Goal: Information Seeking & Learning: Find specific fact

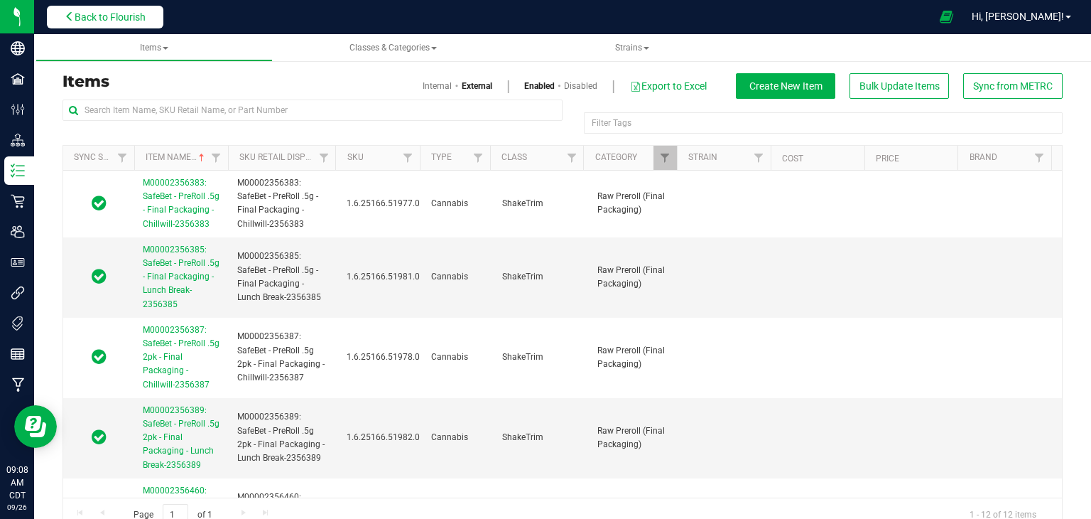
click at [104, 14] on span "Back to Flourish" at bounding box center [110, 16] width 71 height 11
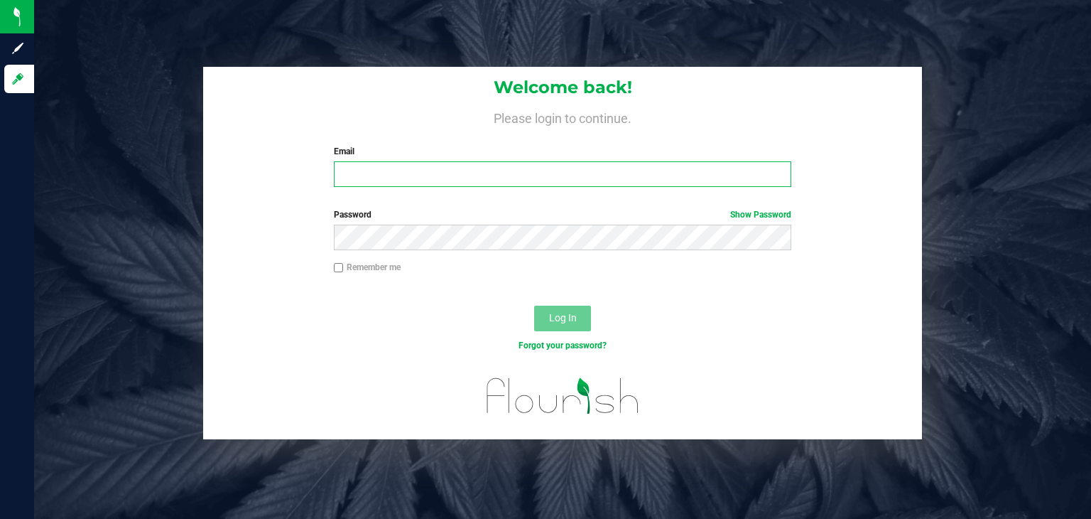
type input "[PERSON_NAME][EMAIL_ADDRESS][DOMAIN_NAME]"
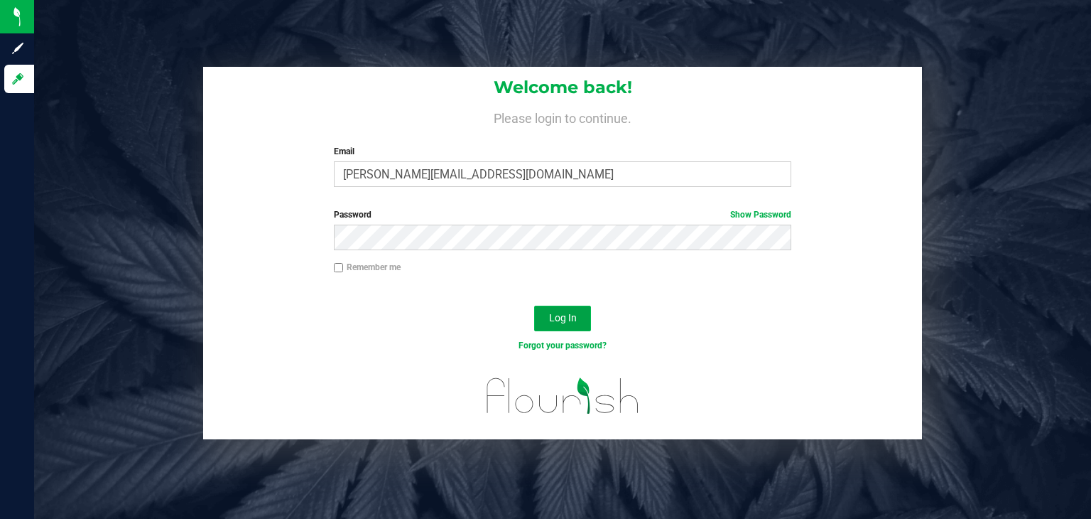
click at [561, 325] on button "Log In" at bounding box center [562, 318] width 57 height 26
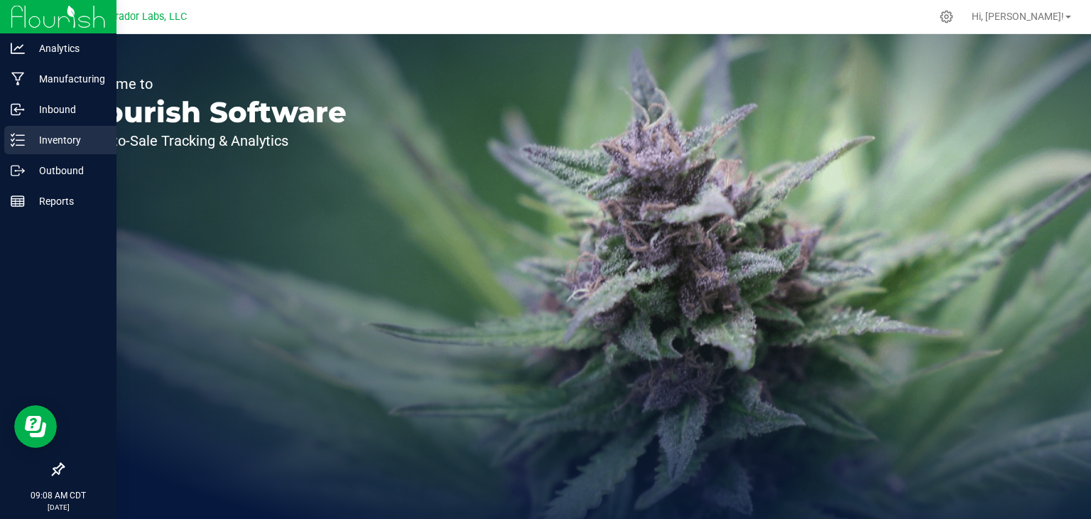
click at [50, 143] on p "Inventory" at bounding box center [67, 139] width 85 height 17
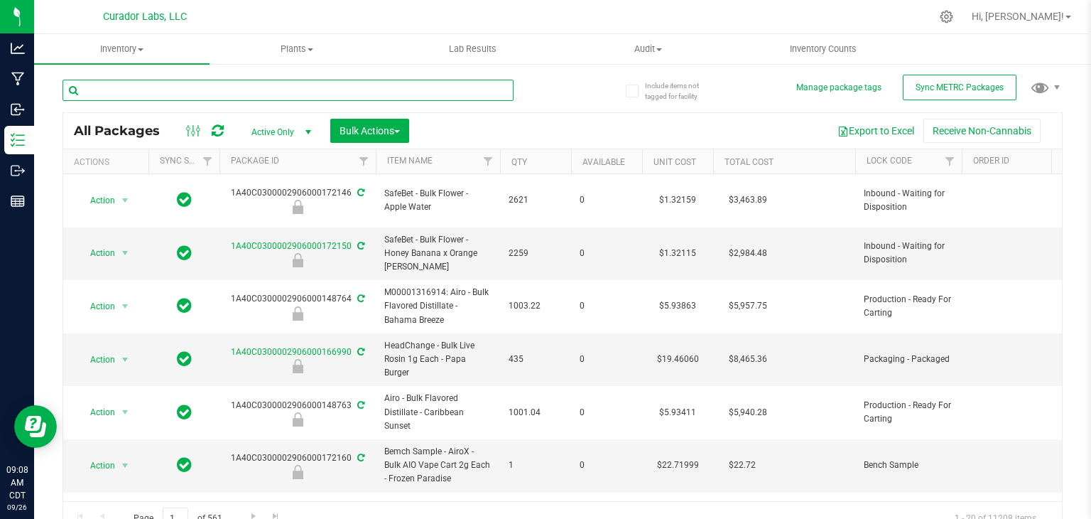
click at [205, 94] on input "text" at bounding box center [288, 90] width 451 height 21
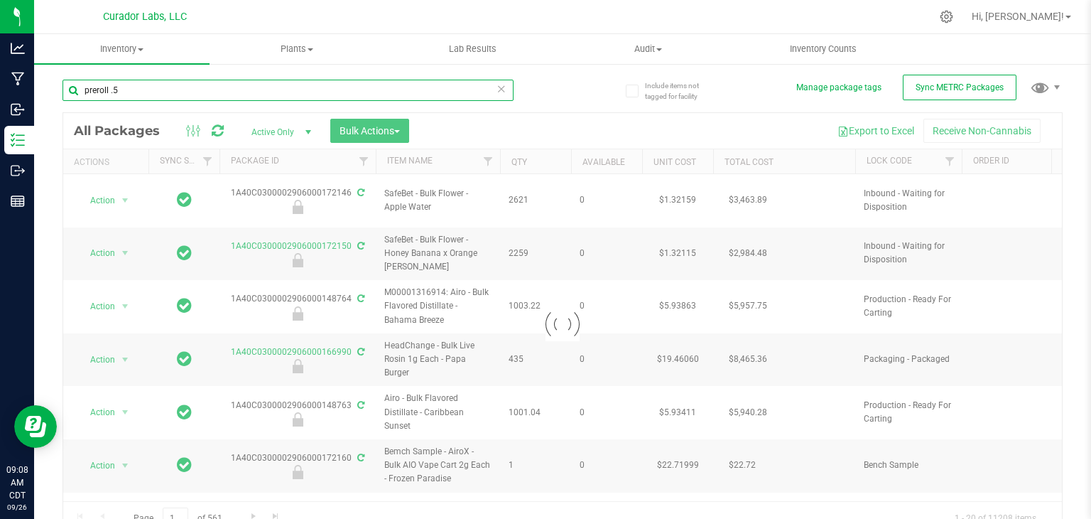
type input "preroll .5g"
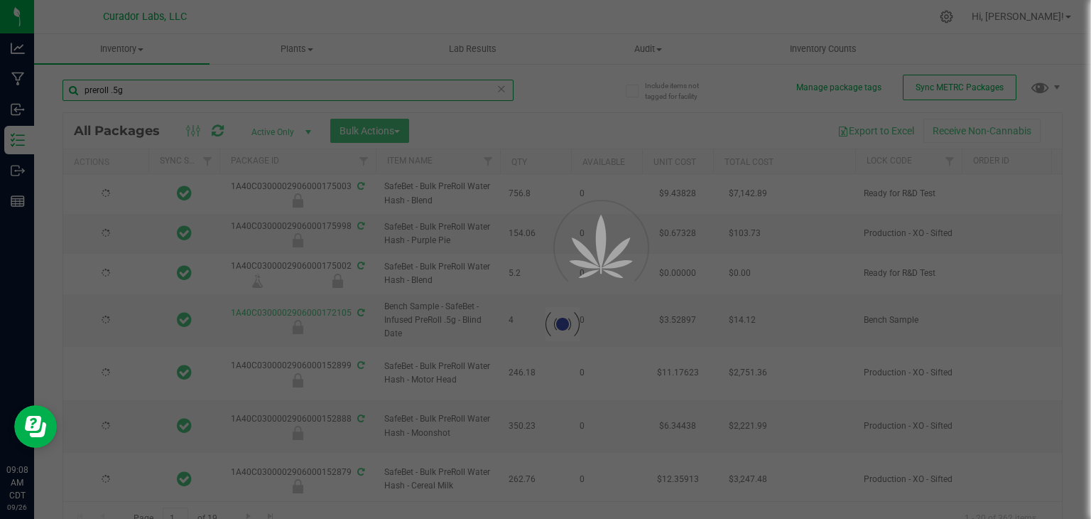
type input "[DATE]"
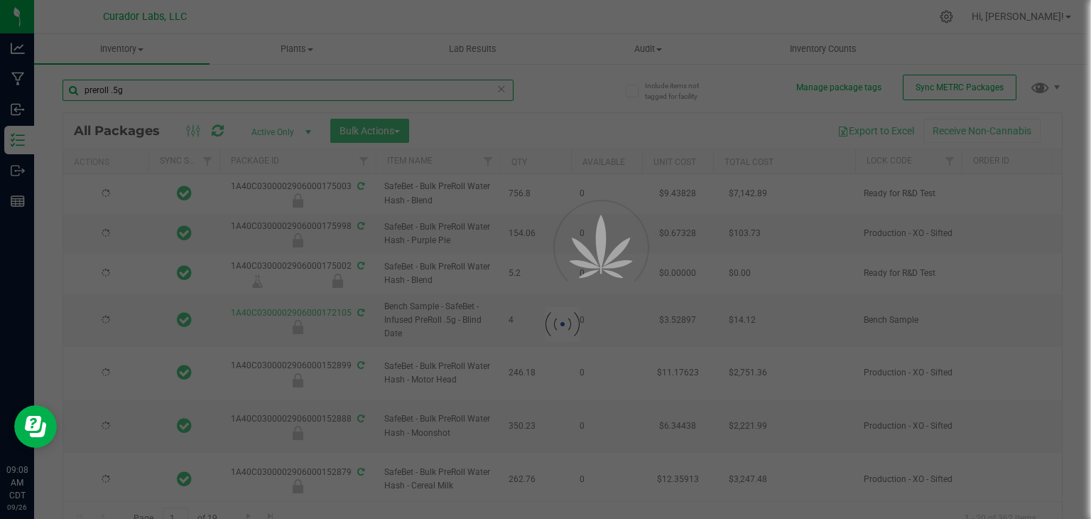
type input "[DATE]"
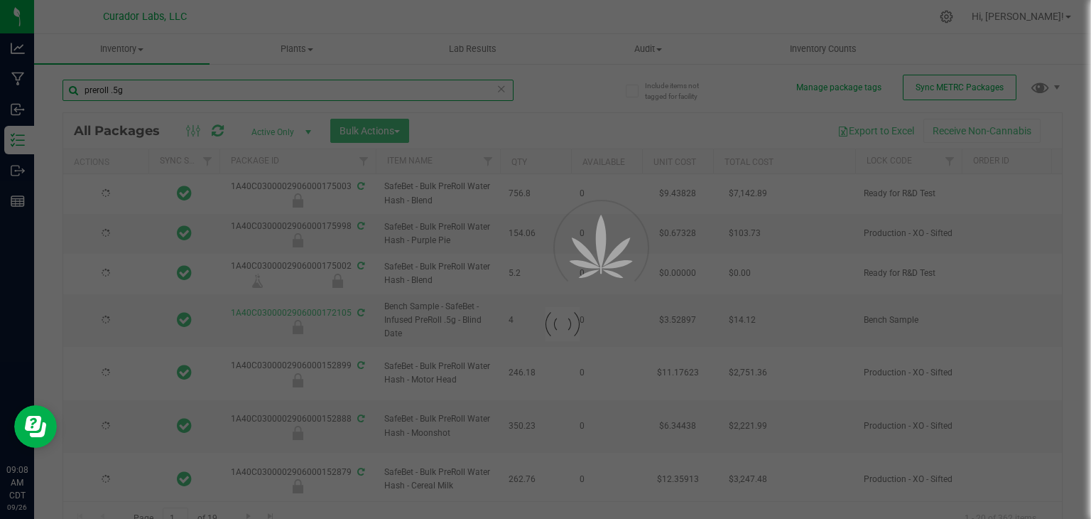
type input "[DATE]"
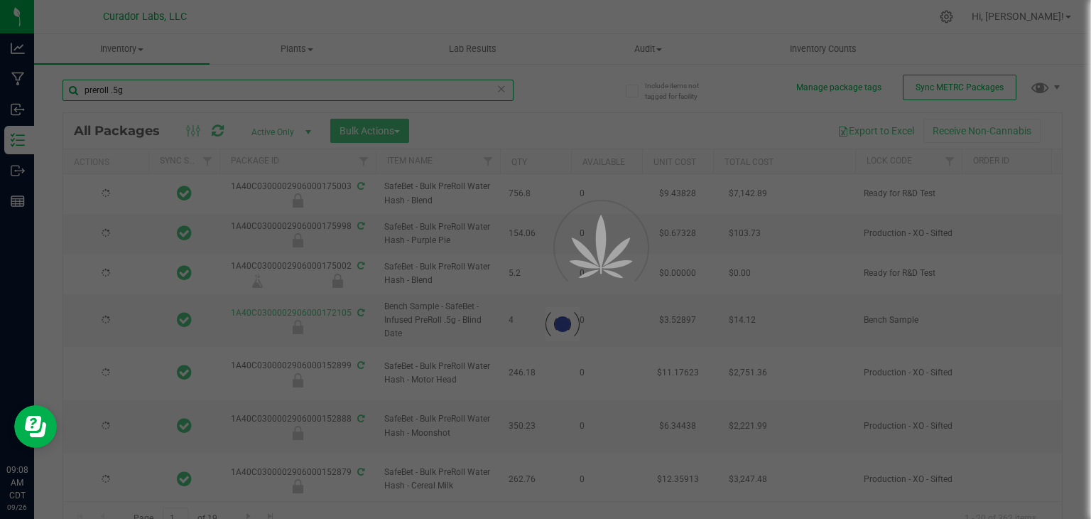
type input "[DATE]"
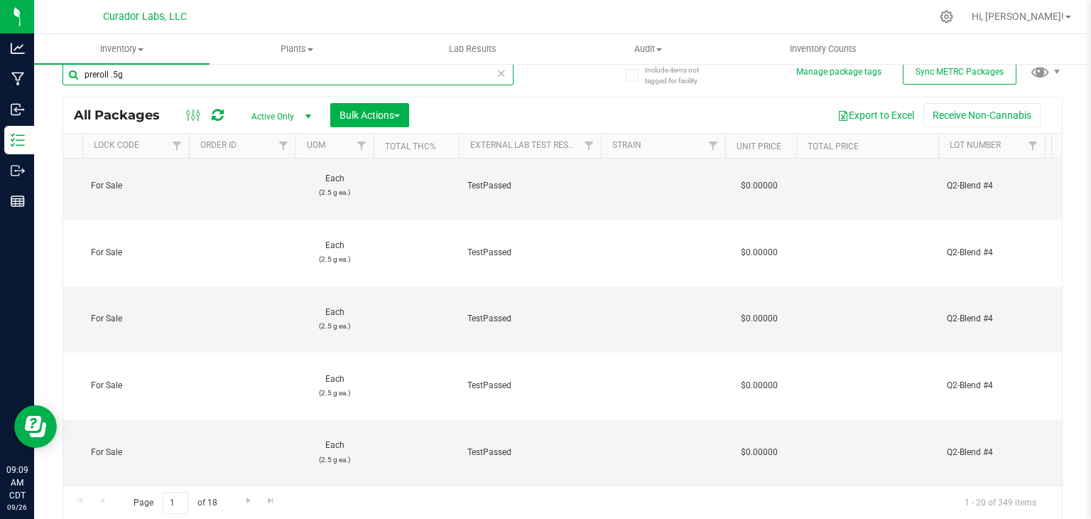
type input "preroll .5g"
click at [308, 114] on span "select" at bounding box center [308, 116] width 11 height 11
click at [262, 202] on li "All" at bounding box center [277, 203] width 77 height 21
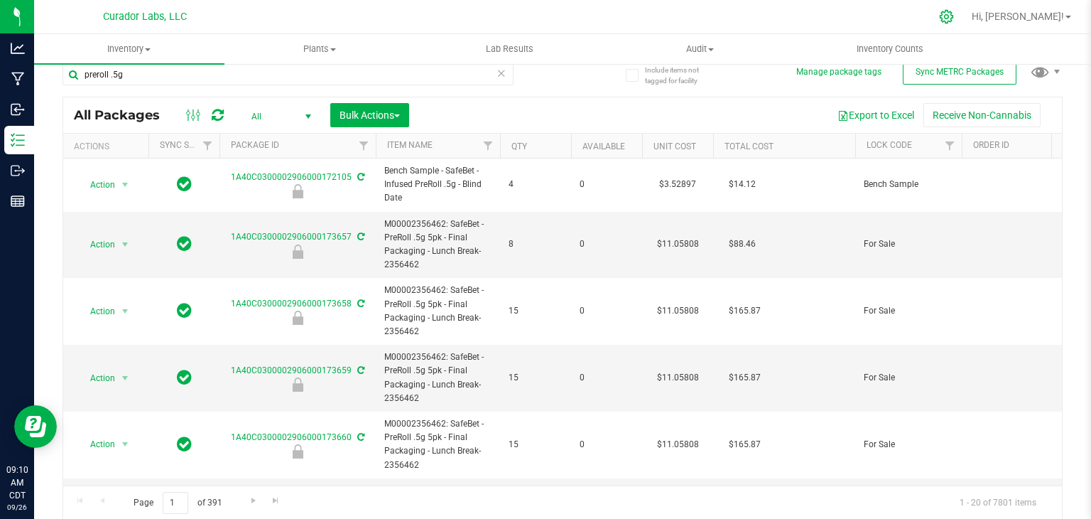
click at [954, 16] on icon at bounding box center [946, 16] width 15 height 15
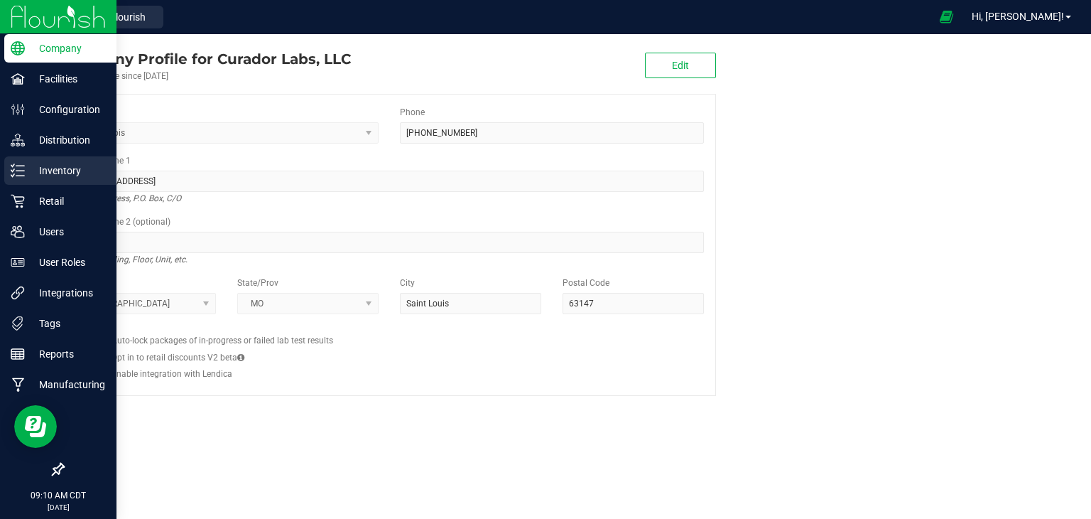
click at [62, 170] on p "Inventory" at bounding box center [67, 170] width 85 height 17
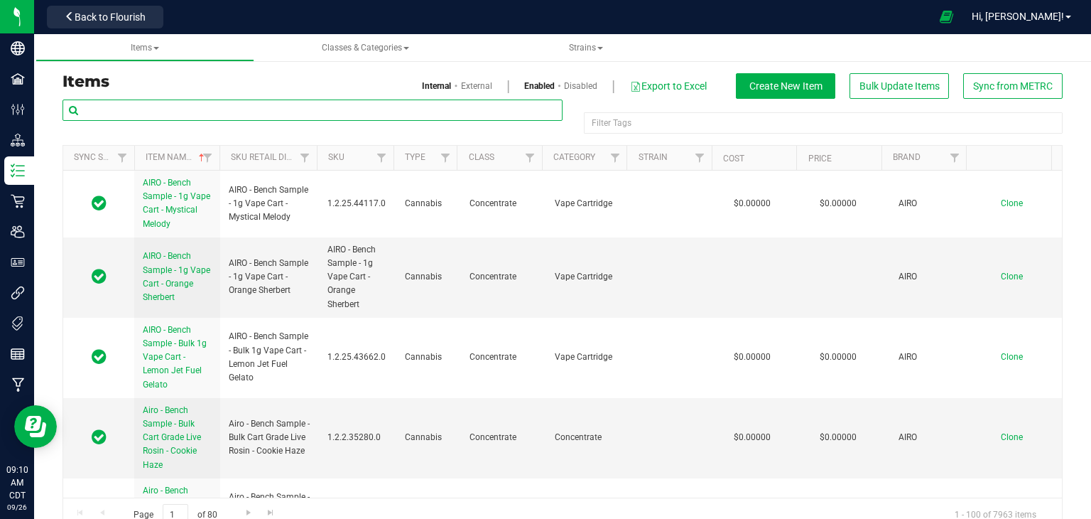
click at [256, 110] on input "text" at bounding box center [313, 109] width 500 height 21
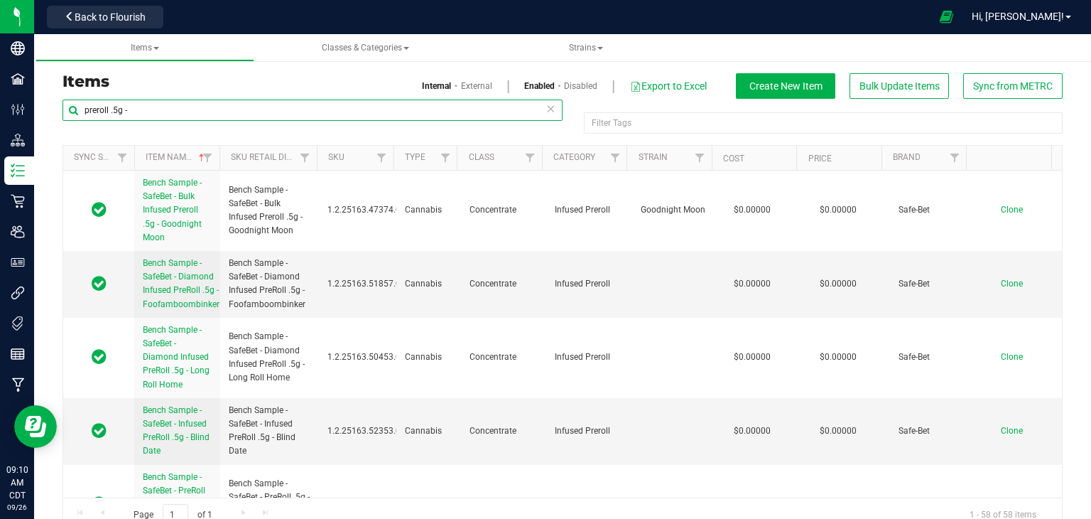
type input "preroll .5g -"
click at [841, 154] on th "Price" at bounding box center [838, 158] width 85 height 25
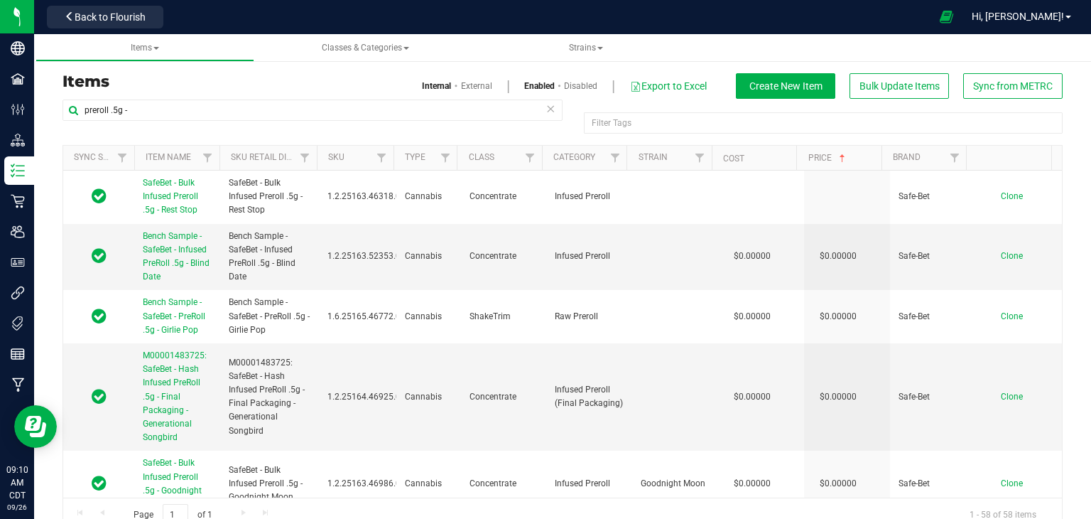
click at [850, 160] on th "Price" at bounding box center [838, 158] width 85 height 25
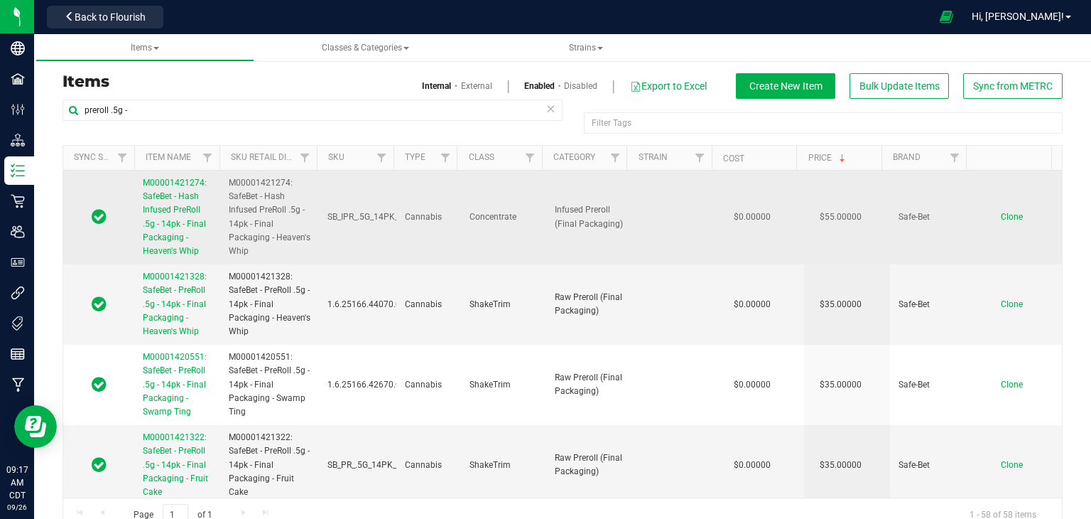
click at [176, 227] on span "M00001421274: SafeBet - Hash Infused PreRoll .5g - 14pk - Final Packaging - Hea…" at bounding box center [175, 217] width 64 height 78
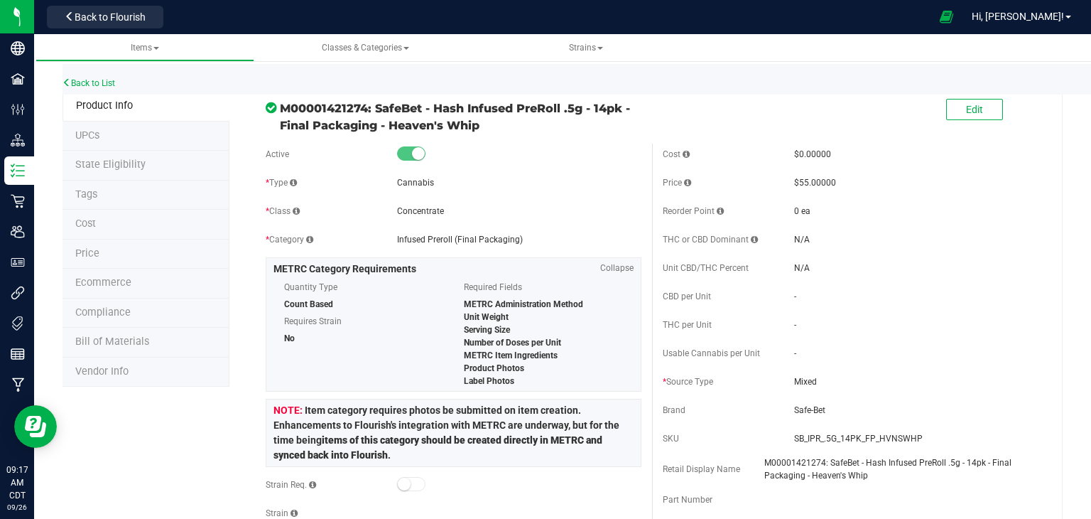
click at [90, 254] on span "Price" at bounding box center [87, 253] width 24 height 12
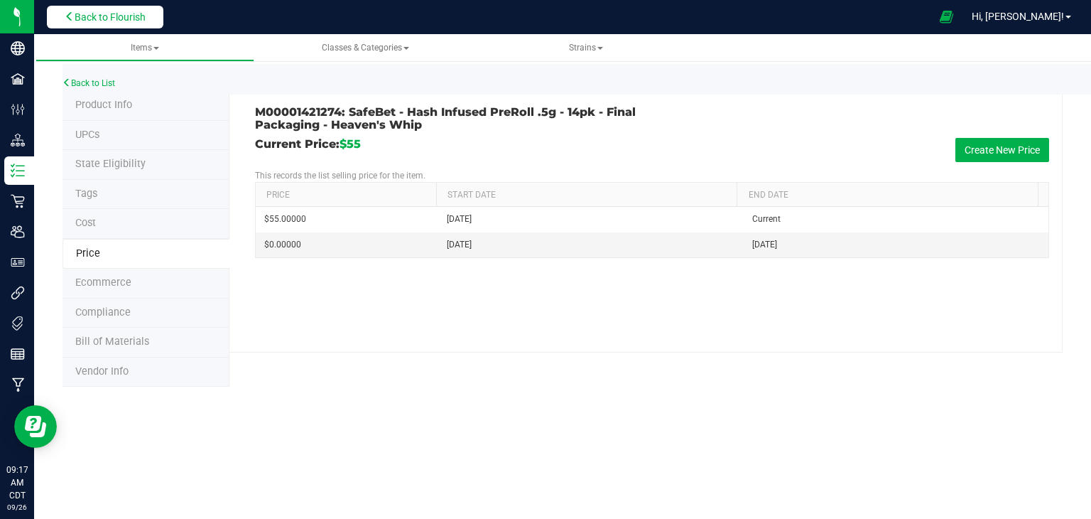
click at [86, 17] on span "Back to Flourish" at bounding box center [110, 16] width 71 height 11
